Goal: Navigation & Orientation: Understand site structure

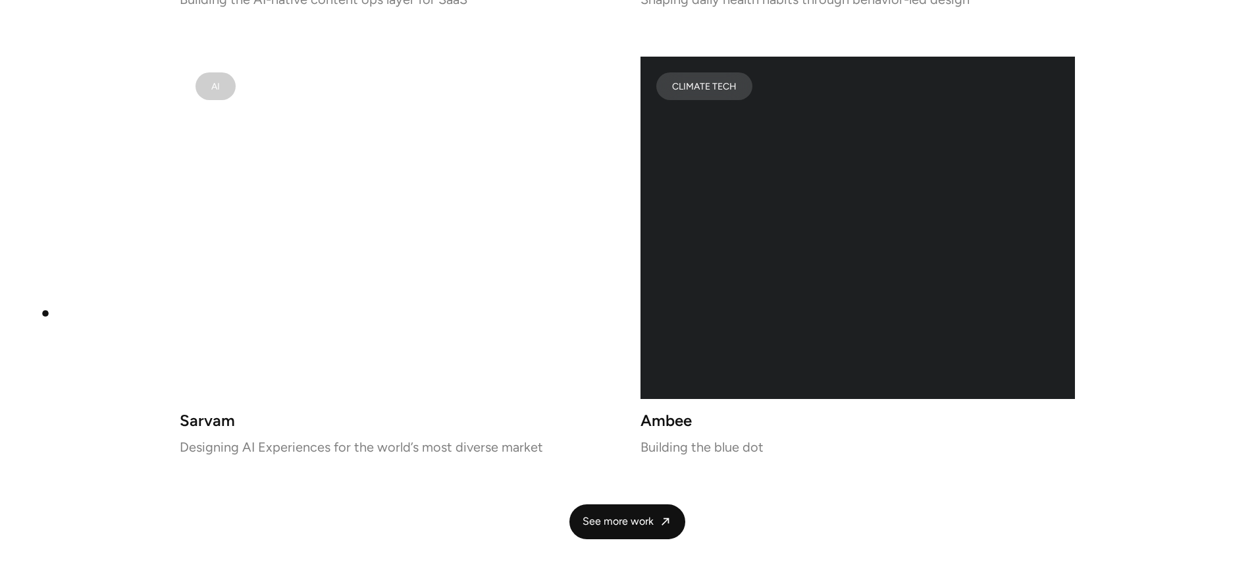
scroll to position [2983, 0]
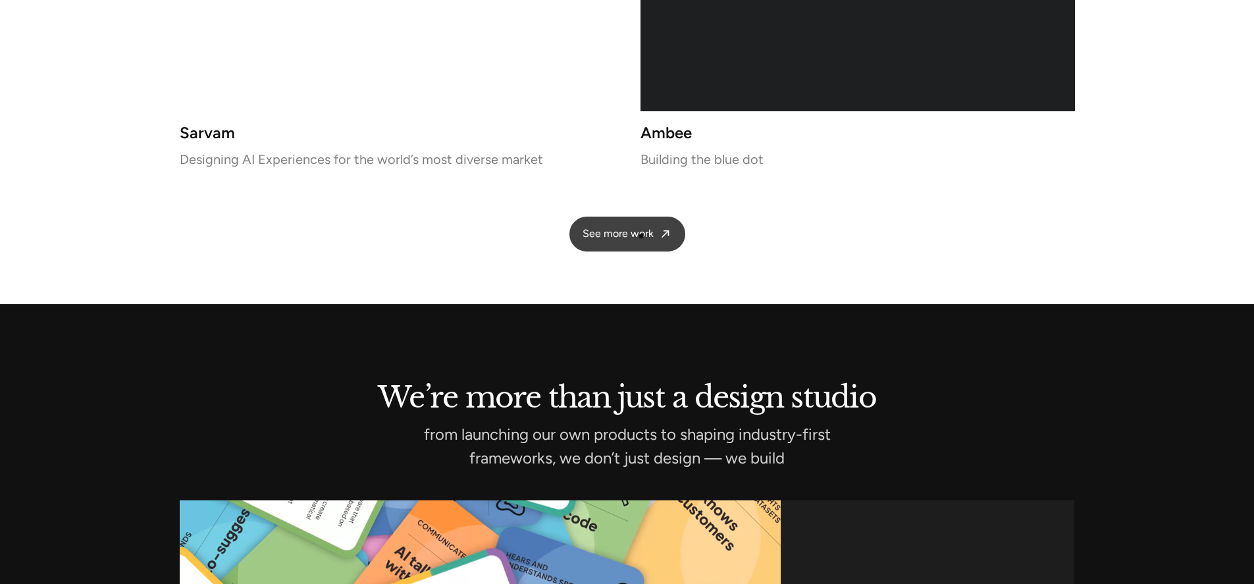
click at [639, 235] on span "See more work" at bounding box center [617, 234] width 71 height 14
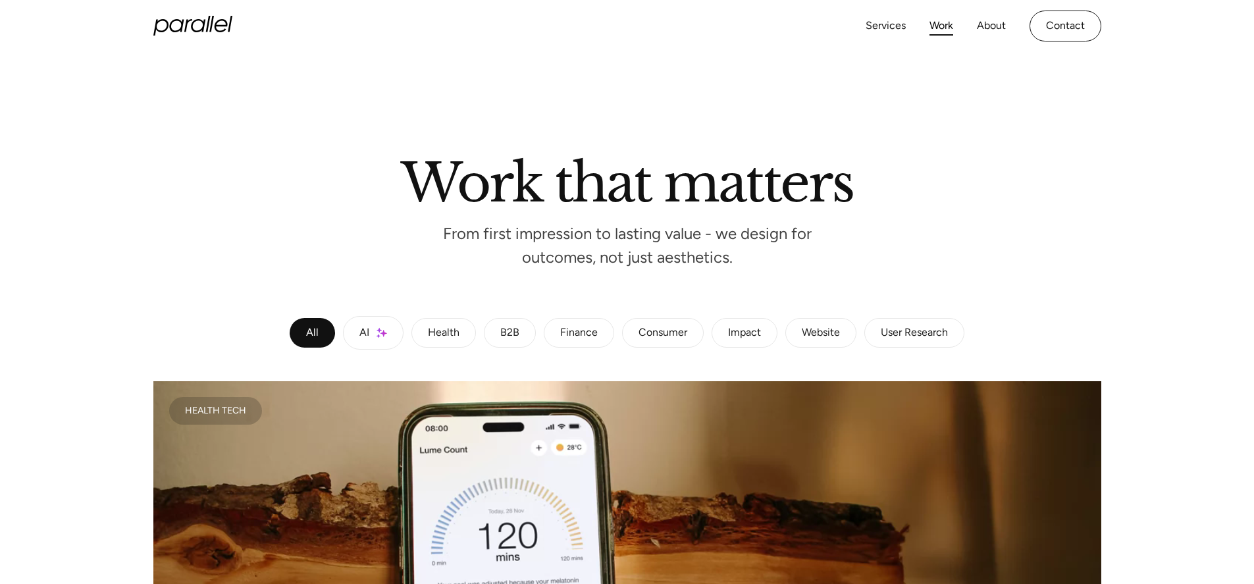
click at [202, 27] on icon "home" at bounding box center [198, 25] width 14 height 13
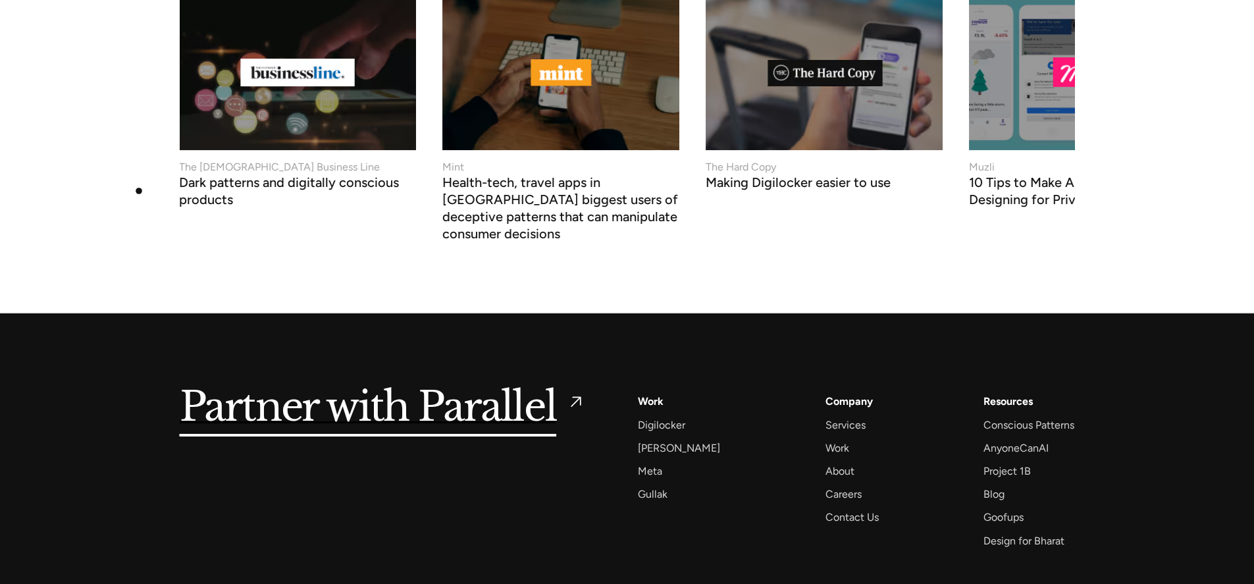
scroll to position [5073, 0]
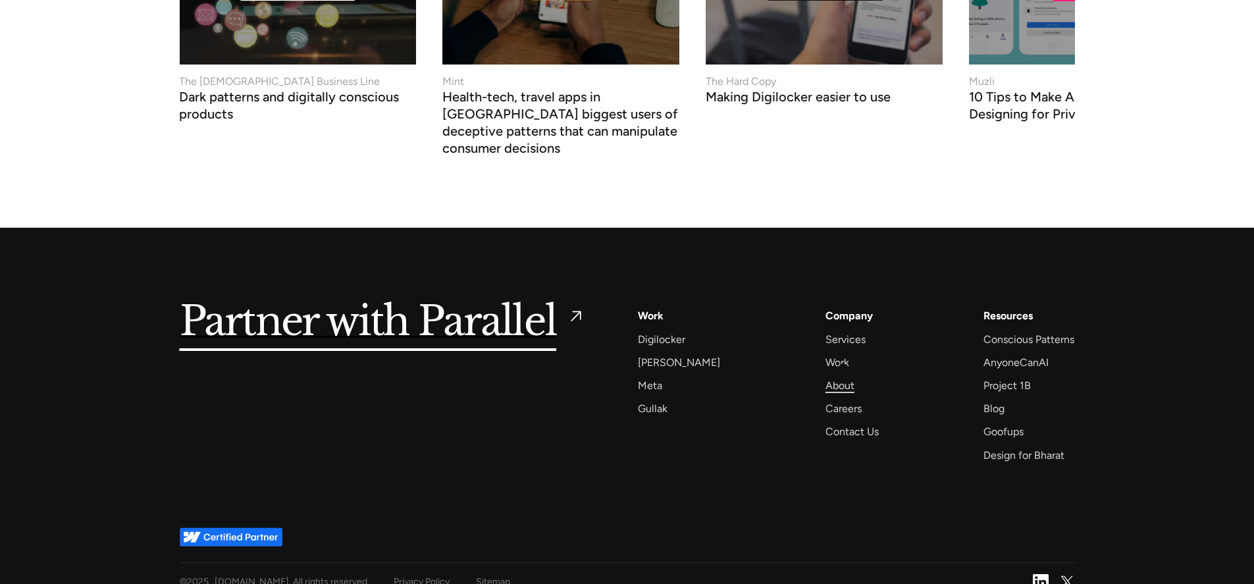
click at [836, 376] on div "About" at bounding box center [839, 385] width 29 height 18
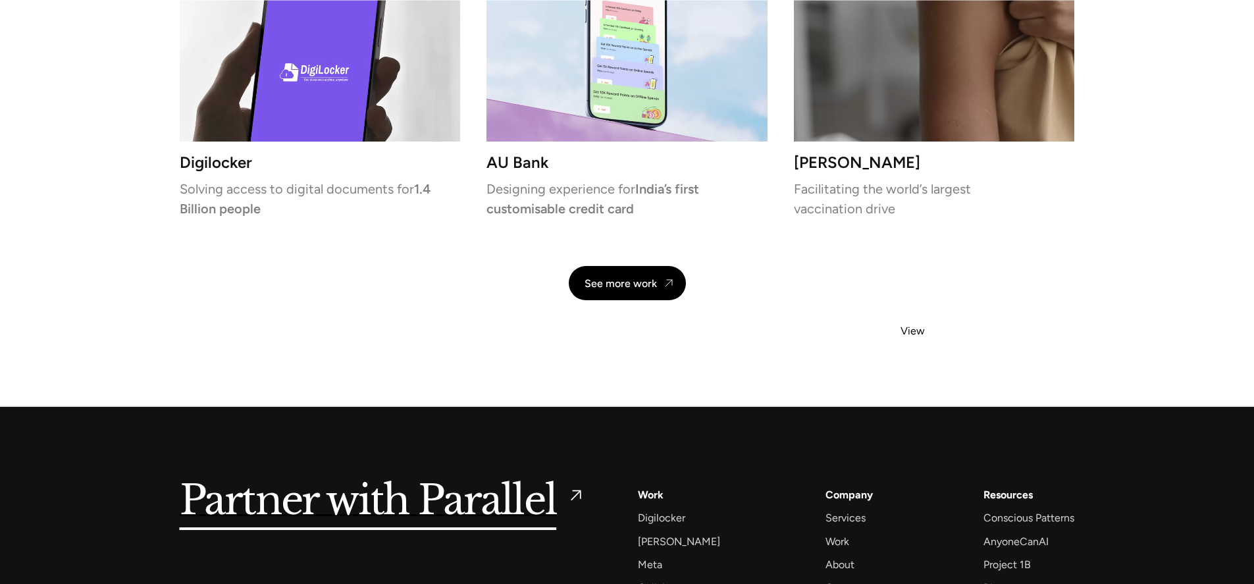
scroll to position [3194, 0]
